Goal: Manage account settings

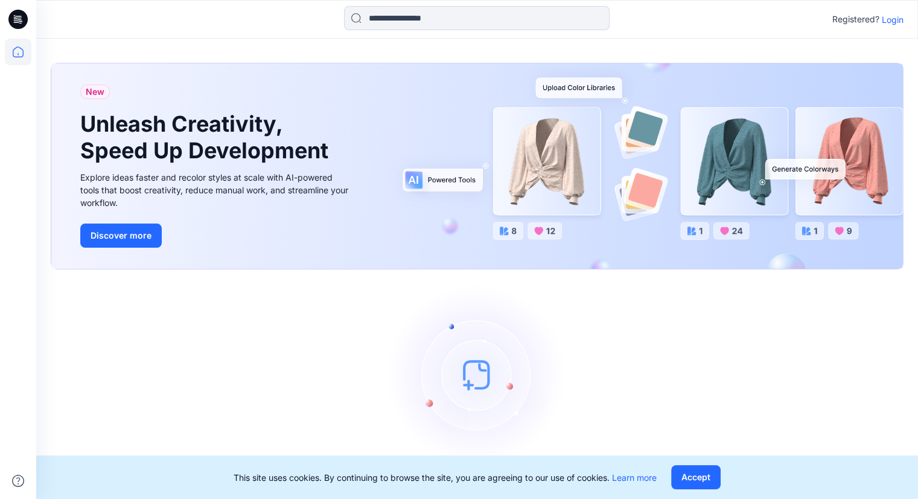
click at [896, 24] on p "Login" at bounding box center [893, 19] width 22 height 13
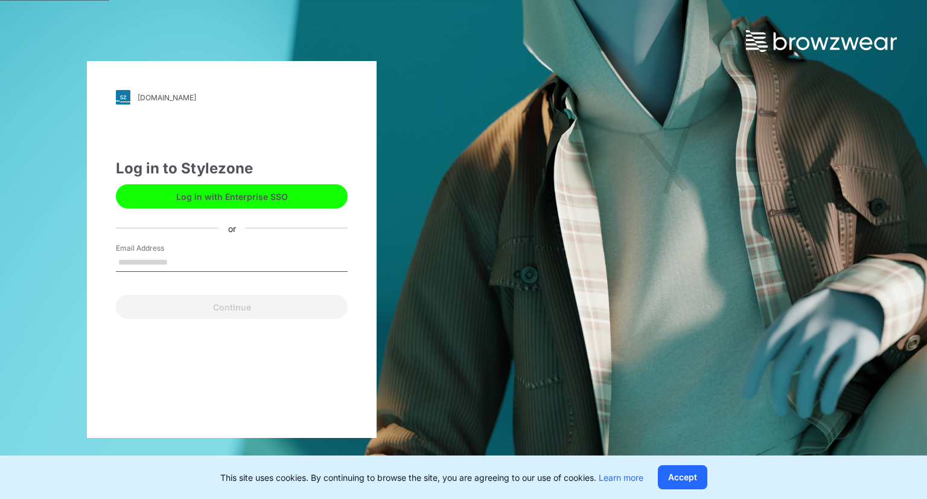
click at [173, 264] on input "Email Address" at bounding box center [232, 263] width 232 height 18
click at [156, 266] on input "Email Address" at bounding box center [232, 263] width 232 height 18
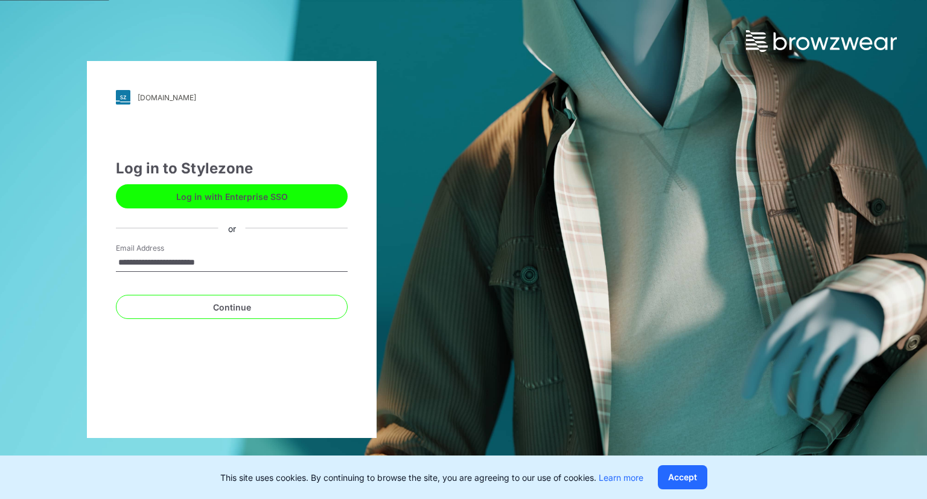
type input "**********"
click at [116, 295] on button "Continue" at bounding box center [232, 307] width 232 height 24
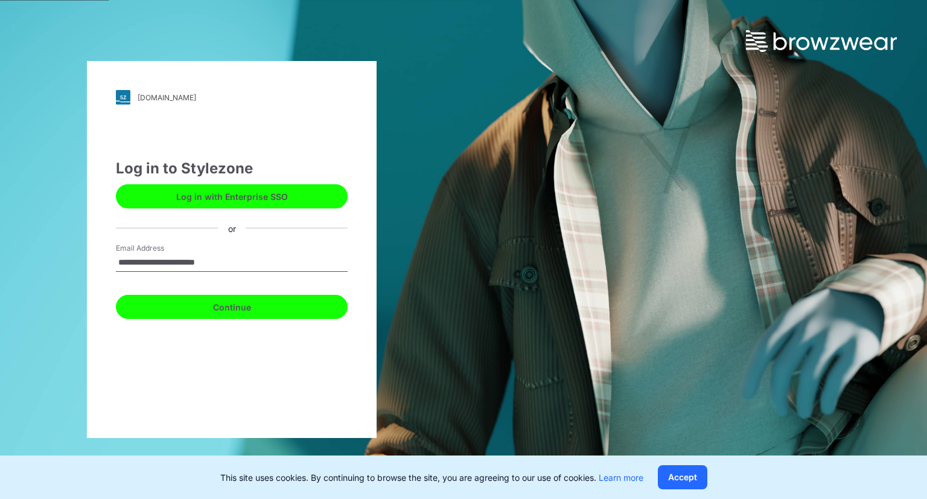
click at [203, 312] on button "Continue" at bounding box center [232, 307] width 232 height 24
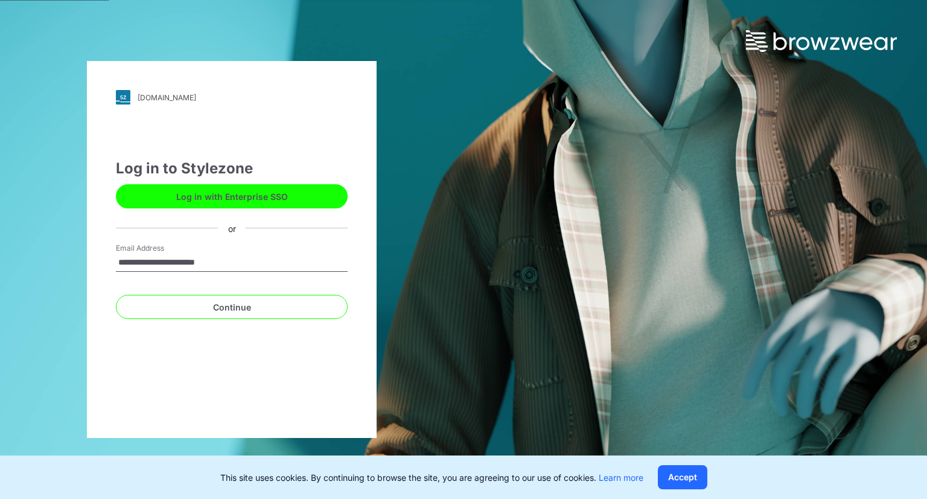
click at [267, 267] on input "**********" at bounding box center [232, 263] width 232 height 18
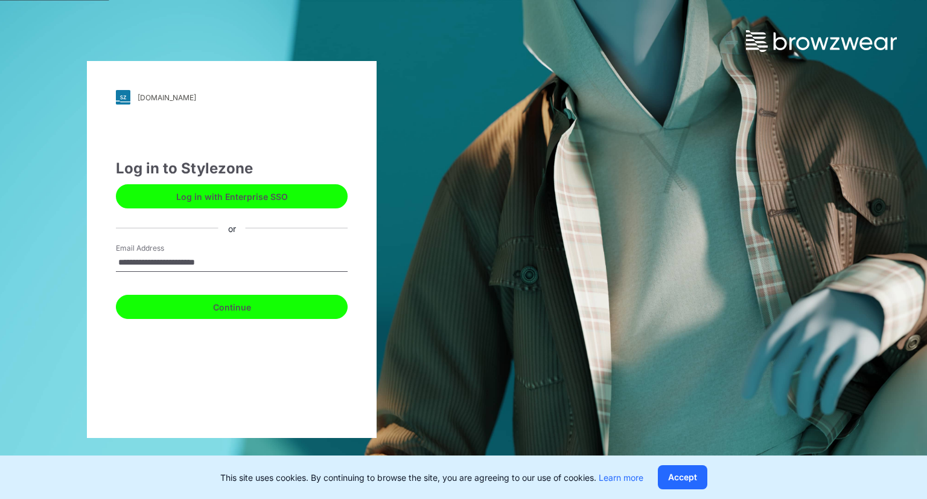
click at [264, 309] on button "Continue" at bounding box center [232, 307] width 232 height 24
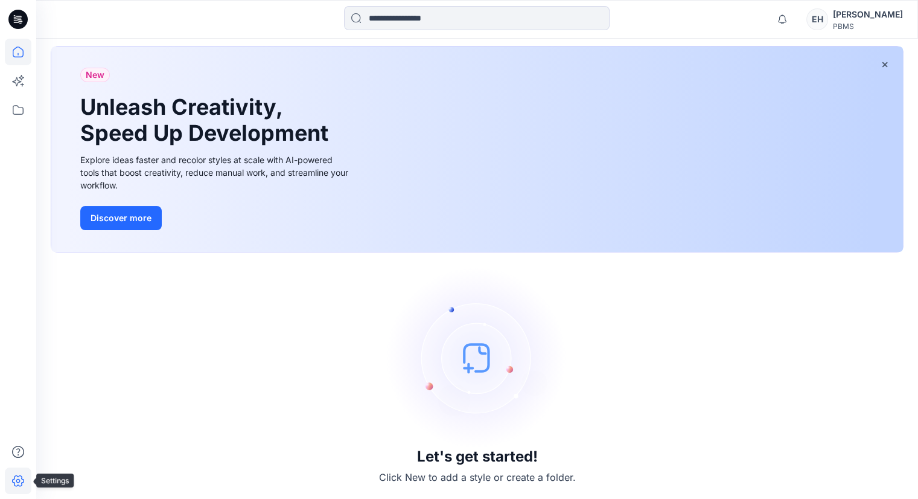
scroll to position [58, 0]
click at [10, 481] on icon at bounding box center [18, 480] width 27 height 27
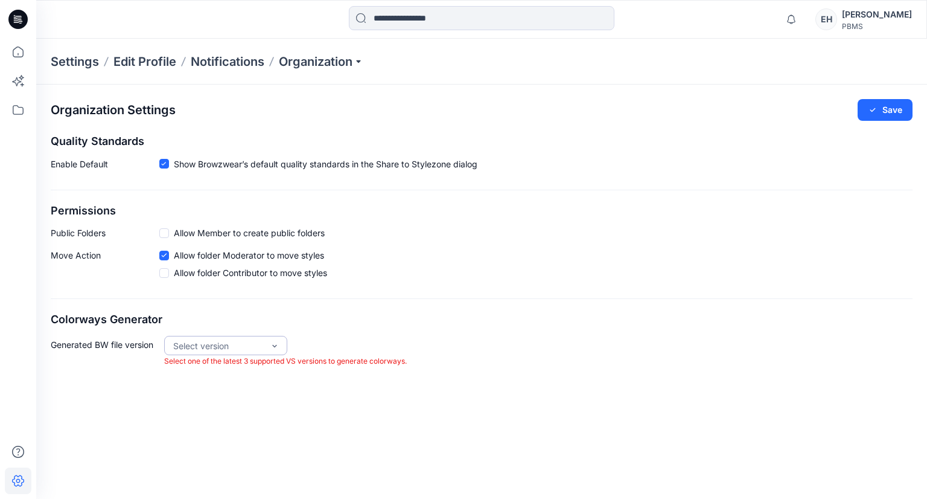
click at [246, 350] on div "Select version" at bounding box center [218, 345] width 91 height 13
click at [219, 410] on div "VS 2024.2" at bounding box center [226, 412] width 118 height 21
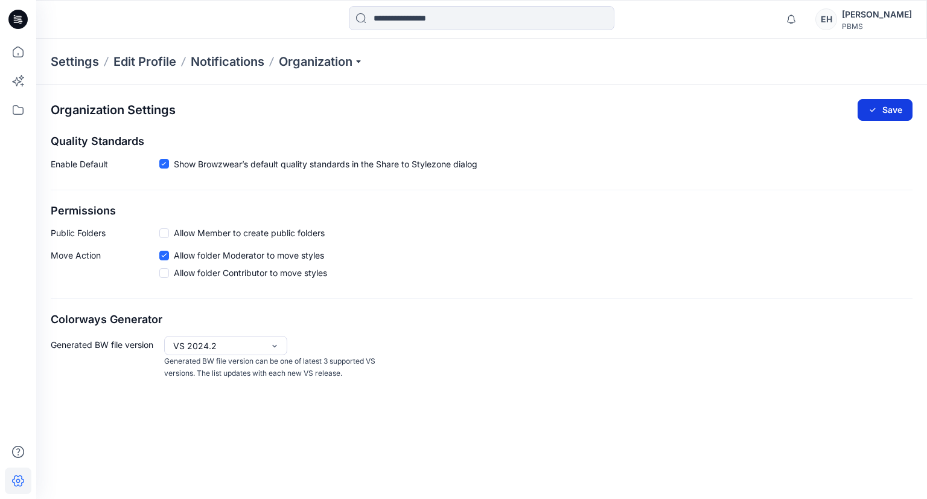
click at [888, 109] on button "Save" at bounding box center [885, 110] width 55 height 22
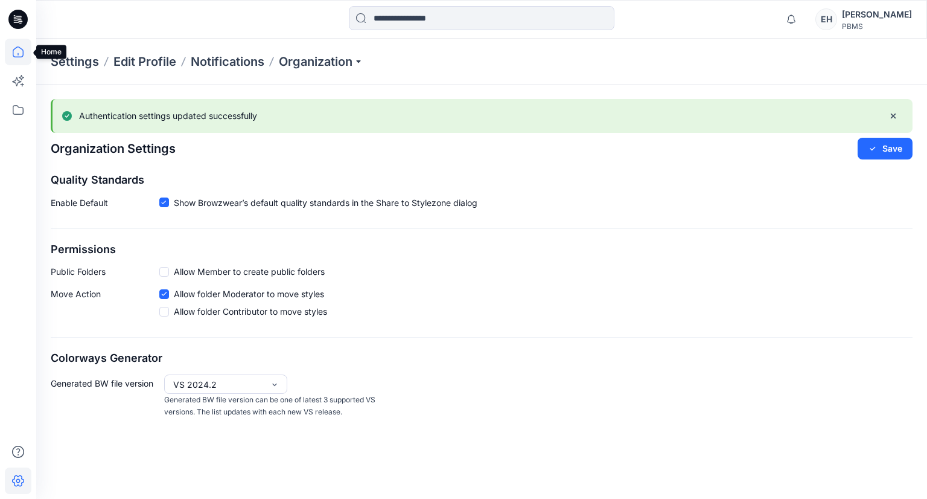
click at [11, 50] on icon at bounding box center [18, 52] width 27 height 27
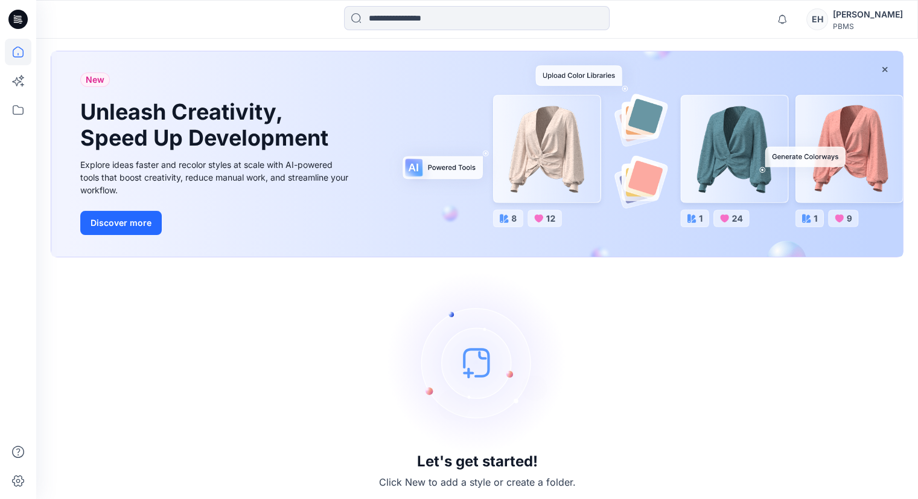
scroll to position [58, 0]
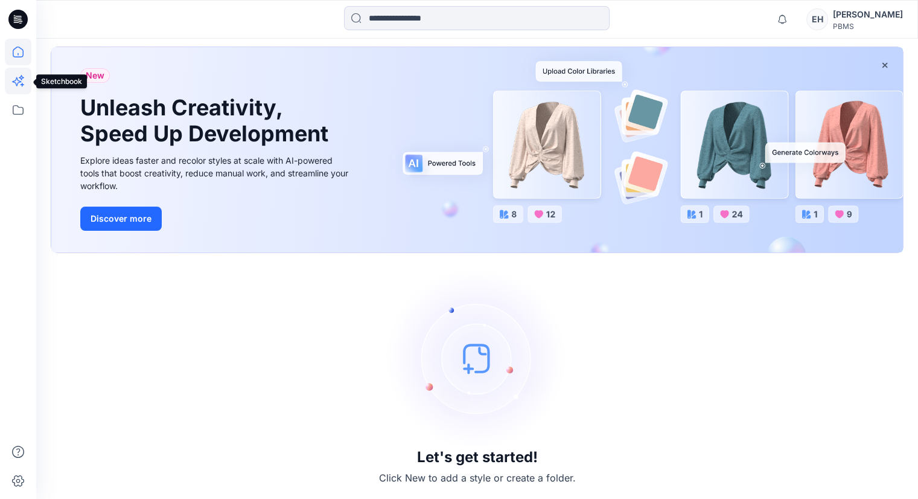
click at [12, 69] on icon at bounding box center [18, 81] width 27 height 27
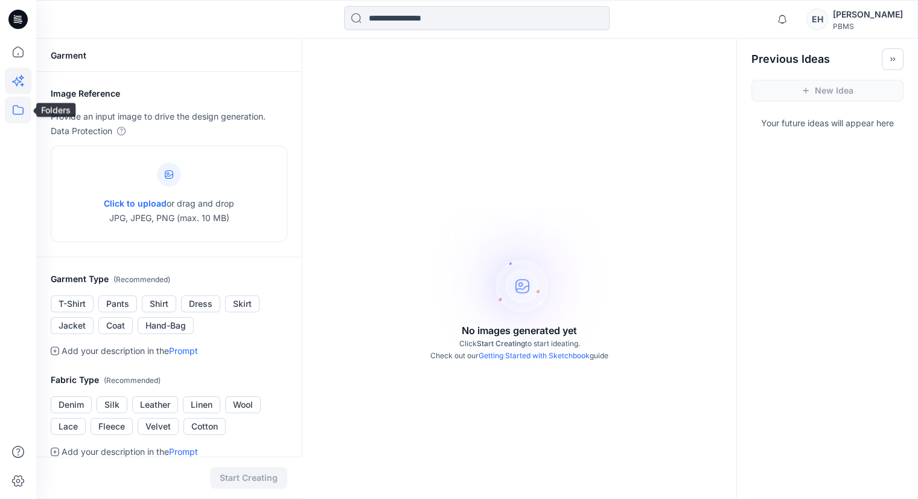
click at [8, 111] on icon at bounding box center [18, 110] width 27 height 27
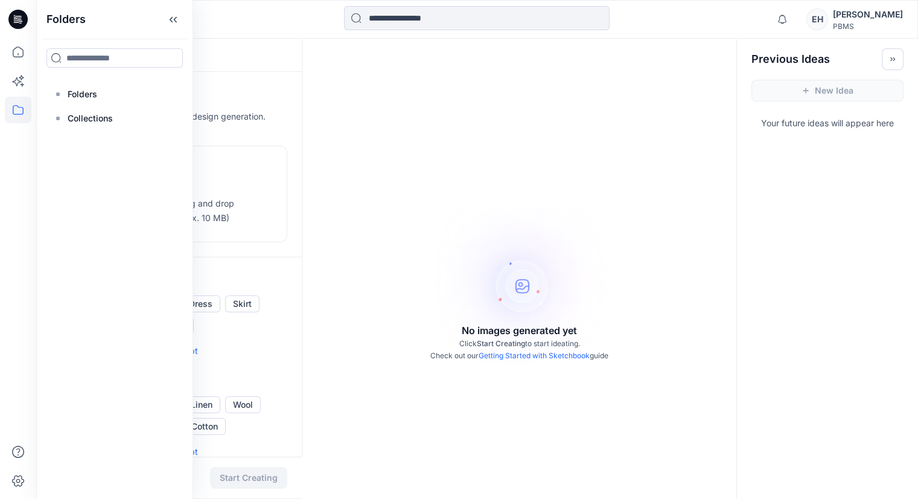
click at [15, 20] on icon at bounding box center [17, 19] width 19 height 19
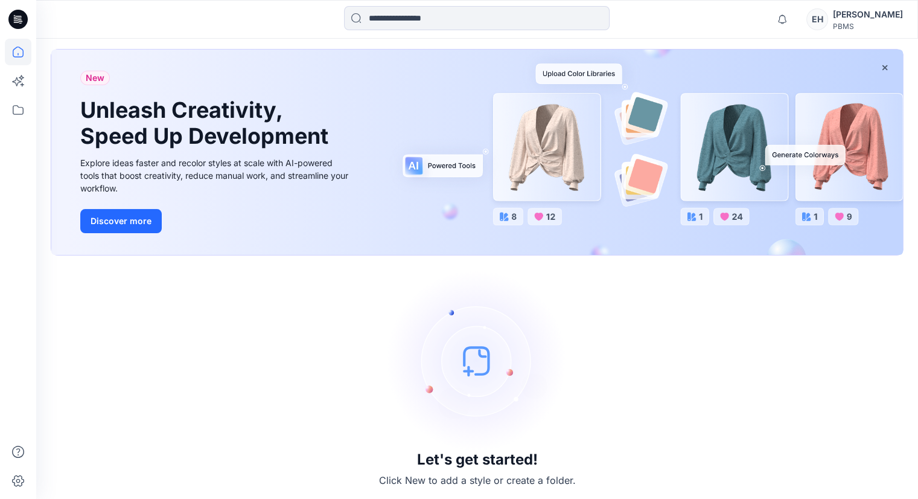
scroll to position [58, 0]
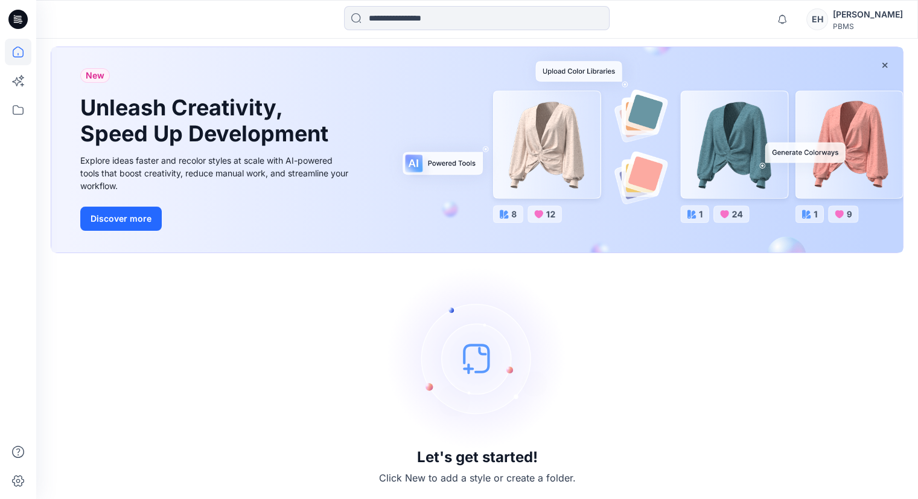
click at [867, 22] on div "PBMS" at bounding box center [868, 26] width 70 height 9
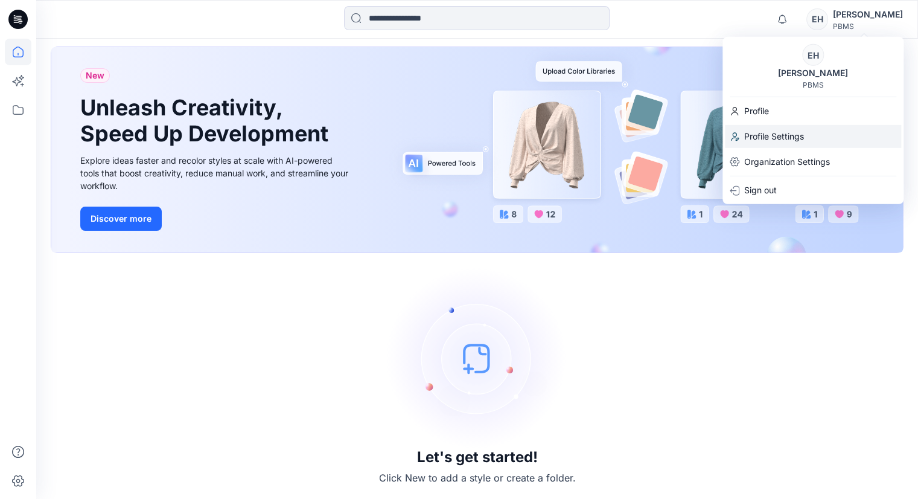
click at [750, 135] on p "Profile Settings" at bounding box center [775, 136] width 60 height 23
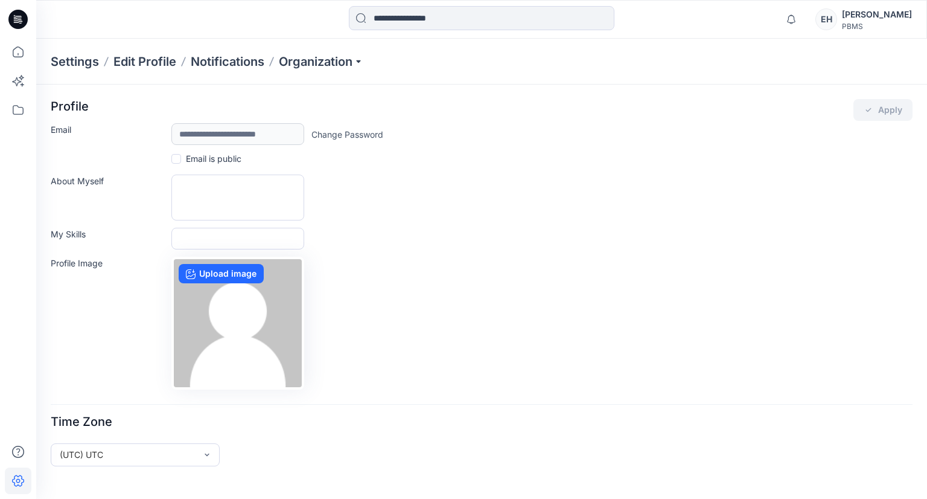
click at [857, 25] on div "EH Elisa Herrera PBMS" at bounding box center [864, 19] width 97 height 24
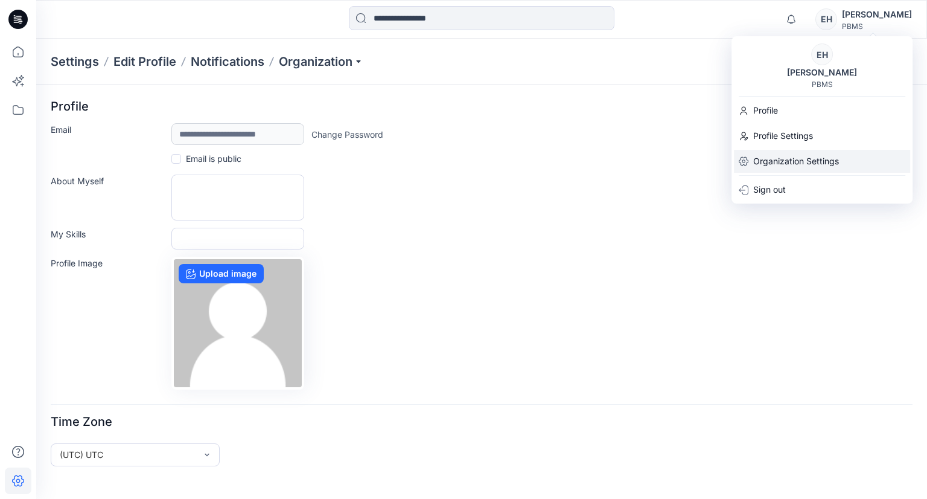
click at [775, 164] on p "Organization Settings" at bounding box center [797, 161] width 86 height 23
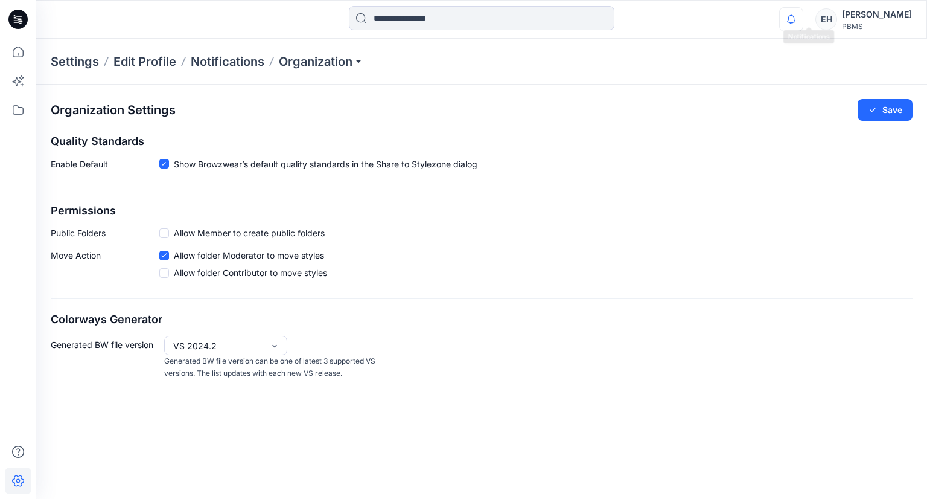
click at [803, 24] on icon "button" at bounding box center [791, 19] width 23 height 24
click at [476, 99] on div "Organization Settings Save" at bounding box center [482, 110] width 862 height 22
